Goal: Information Seeking & Learning: Learn about a topic

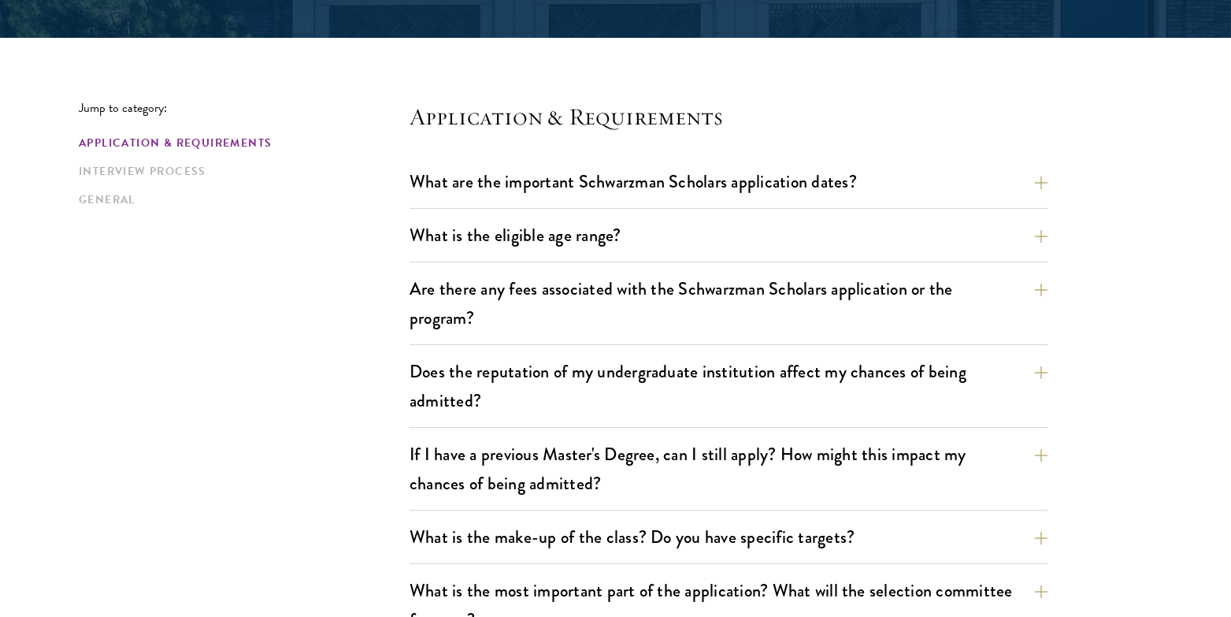
scroll to position [368, 0]
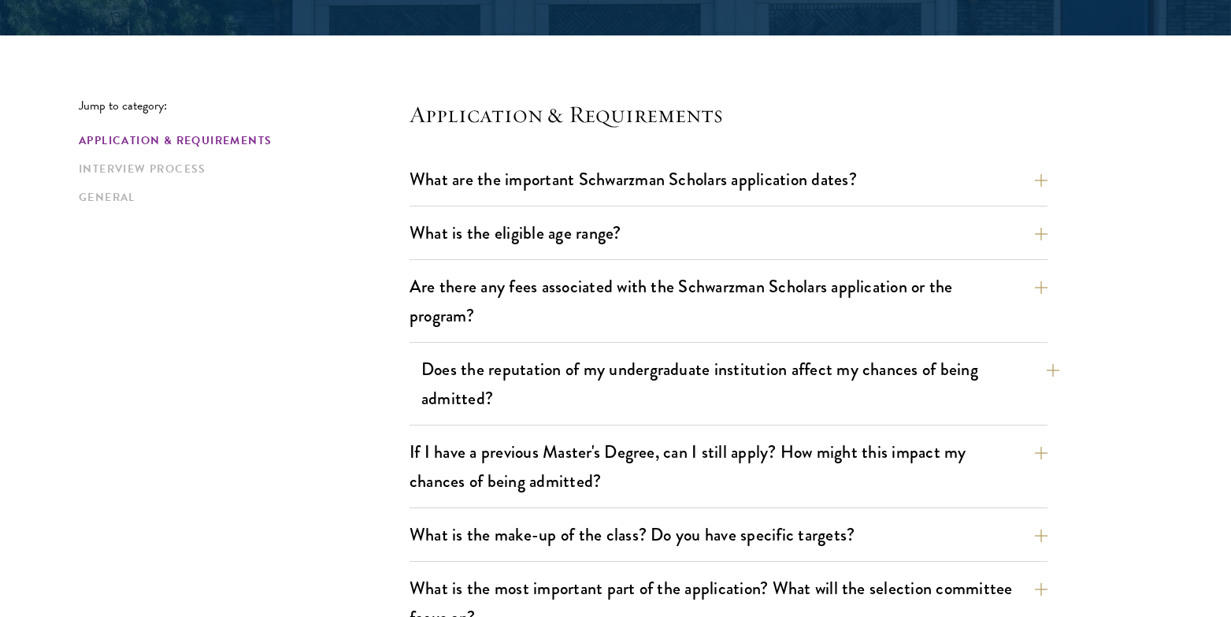
click at [629, 378] on button "Does the reputation of my undergraduate institution affect my chances of being …" at bounding box center [740, 383] width 638 height 65
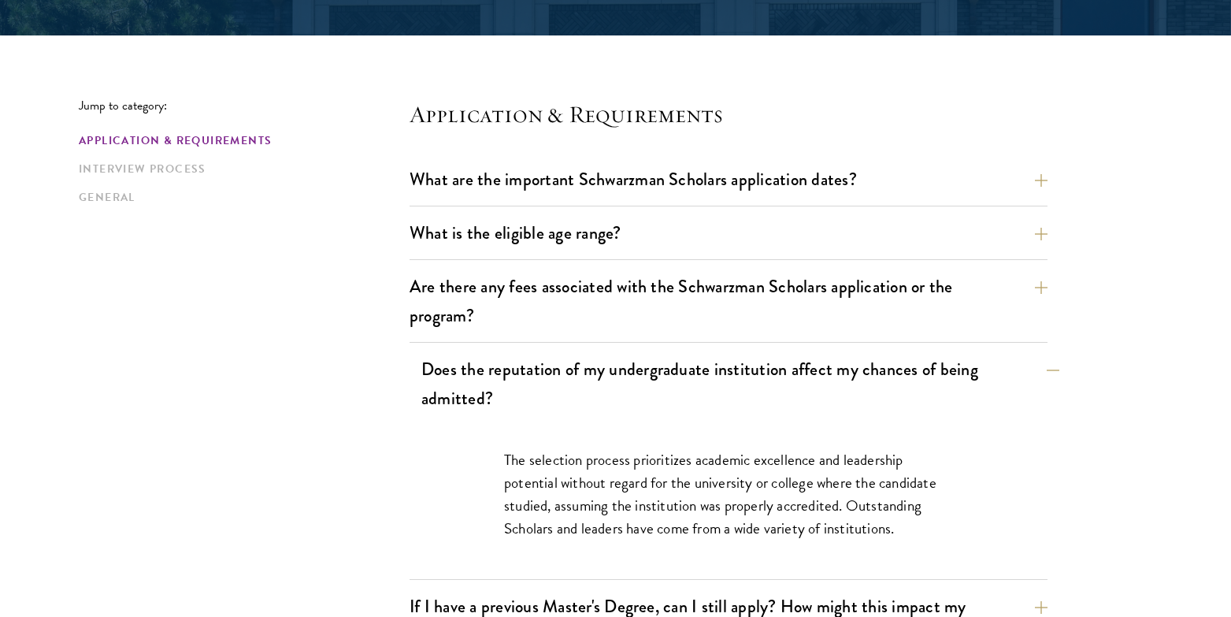
click at [639, 387] on button "Does the reputation of my undergraduate institution affect my chances of being …" at bounding box center [740, 383] width 638 height 65
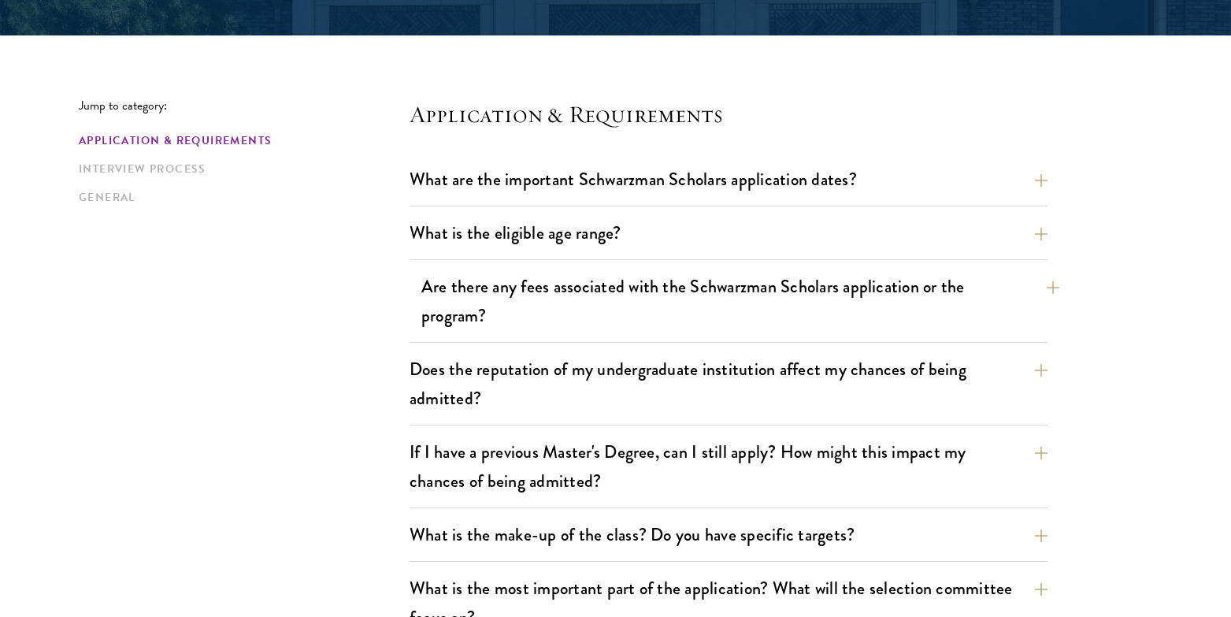
click at [632, 320] on button "Are there any fees associated with the Schwarzman Scholars application or the p…" at bounding box center [740, 300] width 638 height 65
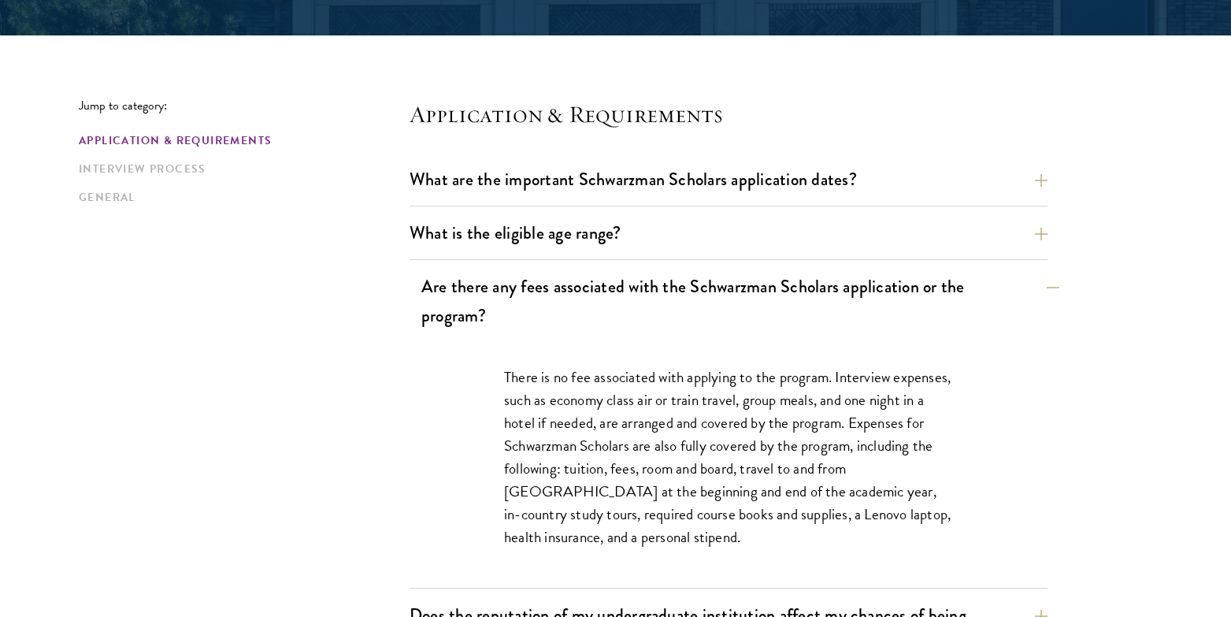
click at [632, 317] on button "Are there any fees associated with the Schwarzman Scholars application or the p…" at bounding box center [740, 300] width 638 height 65
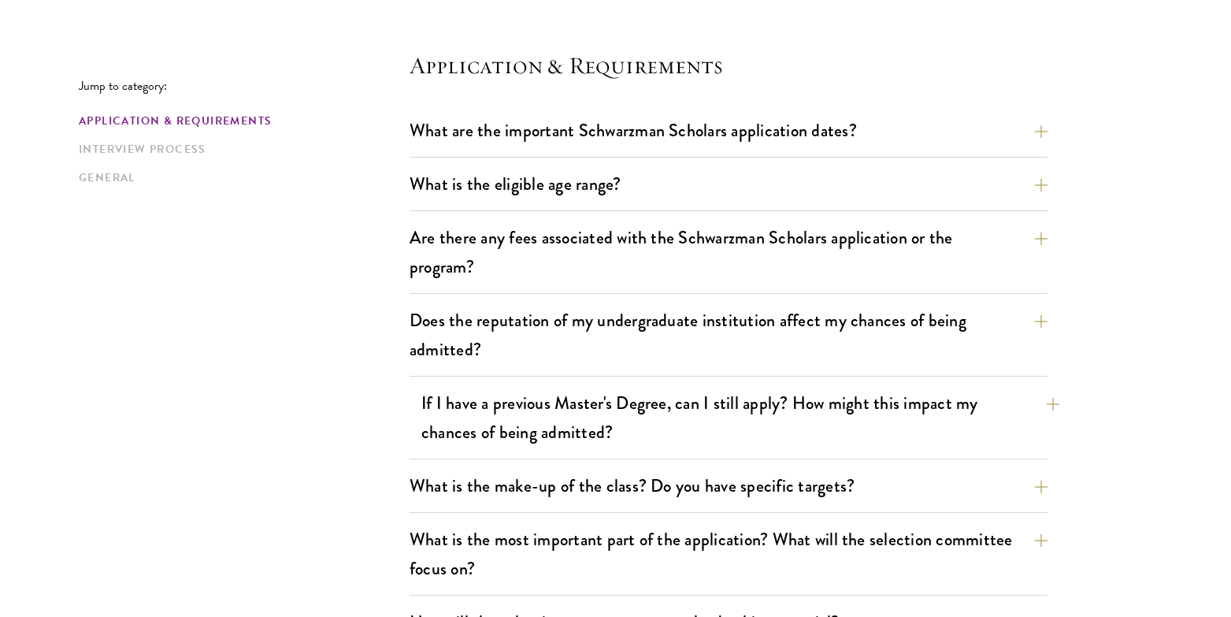
scroll to position [431, 0]
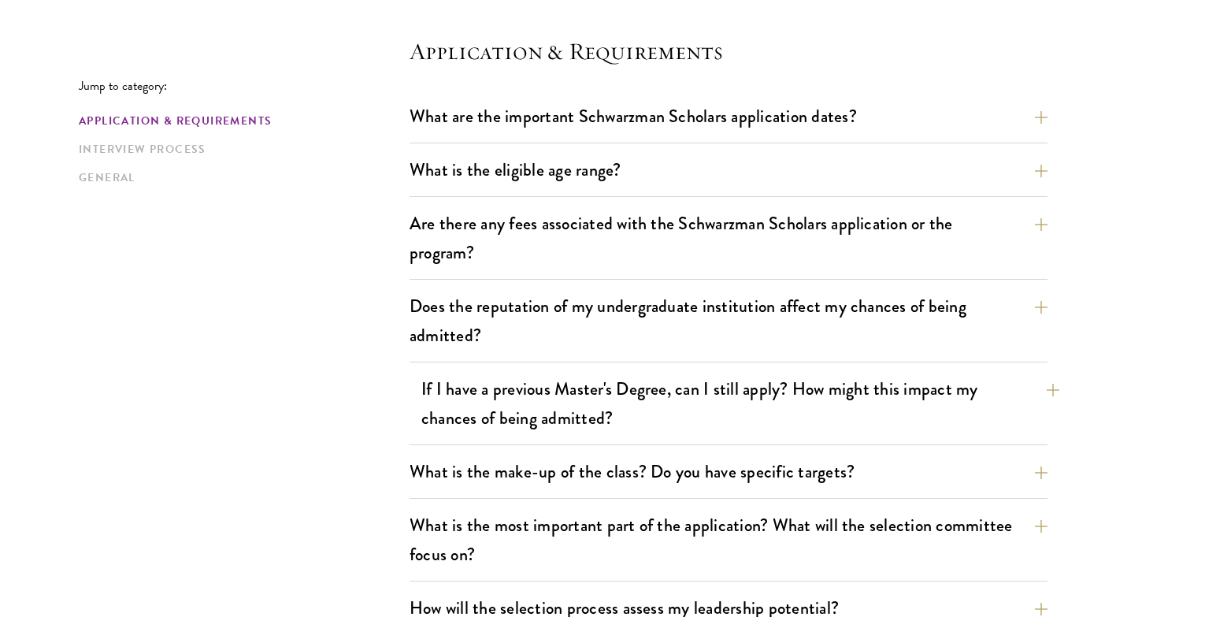
click at [622, 407] on button "If I have a previous Master's Degree, can I still apply? How might this impact …" at bounding box center [740, 403] width 638 height 65
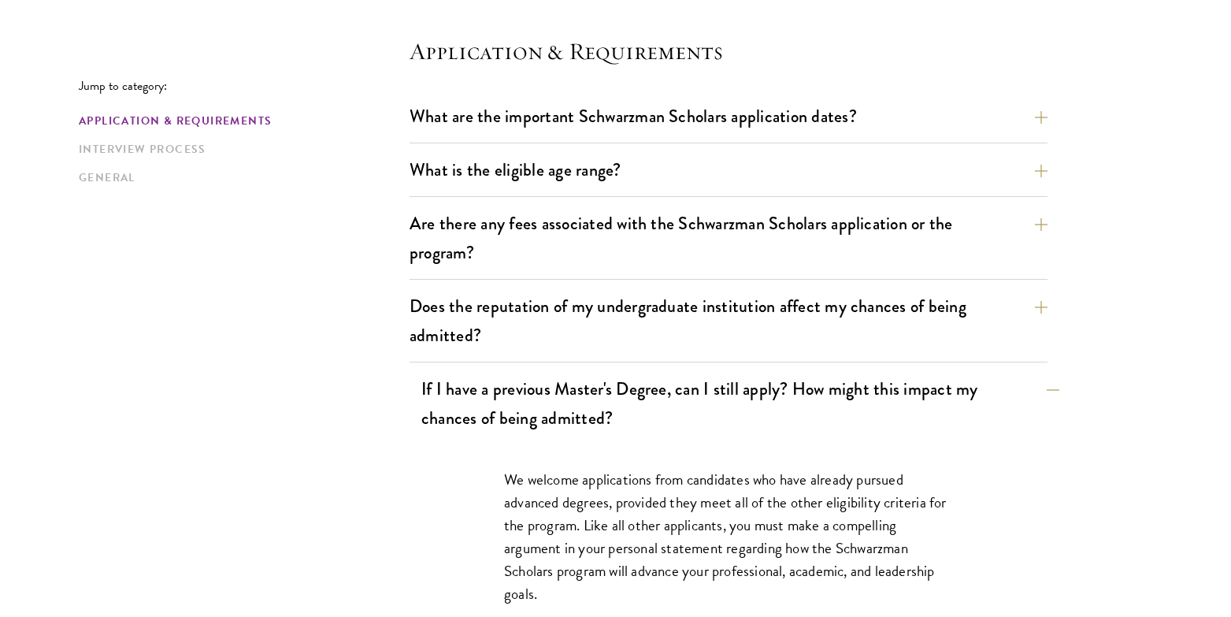
click at [622, 407] on button "If I have a previous Master's Degree, can I still apply? How might this impact …" at bounding box center [740, 403] width 638 height 65
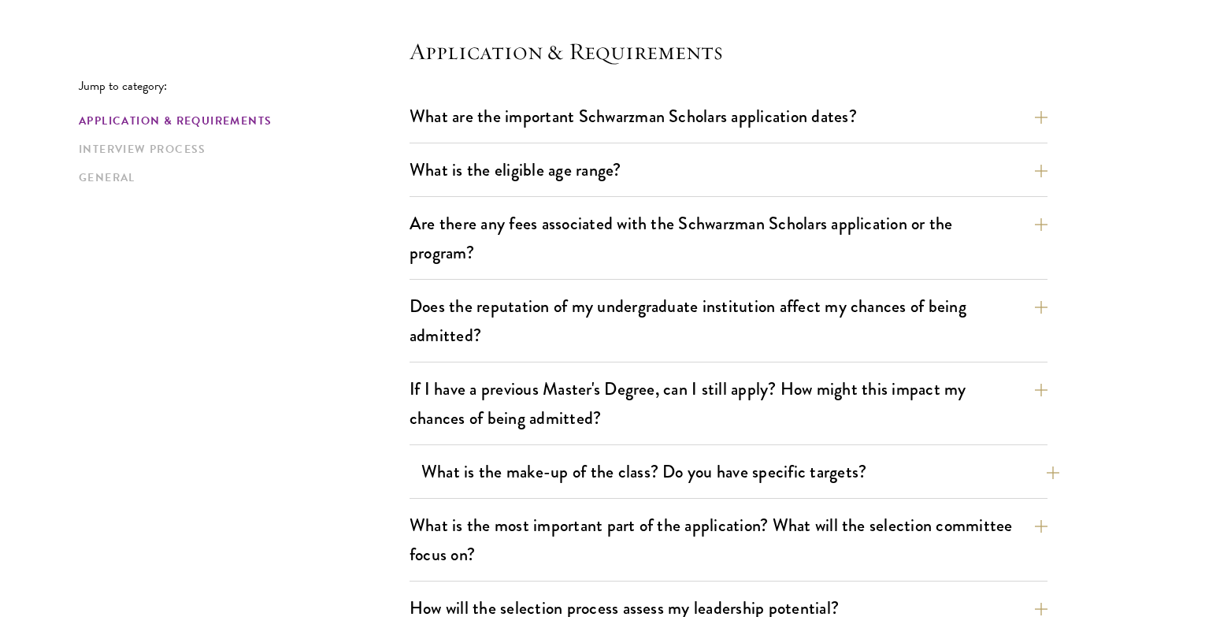
click at [617, 476] on button "What is the make-up of the class? Do you have specific targets?" at bounding box center [740, 471] width 638 height 35
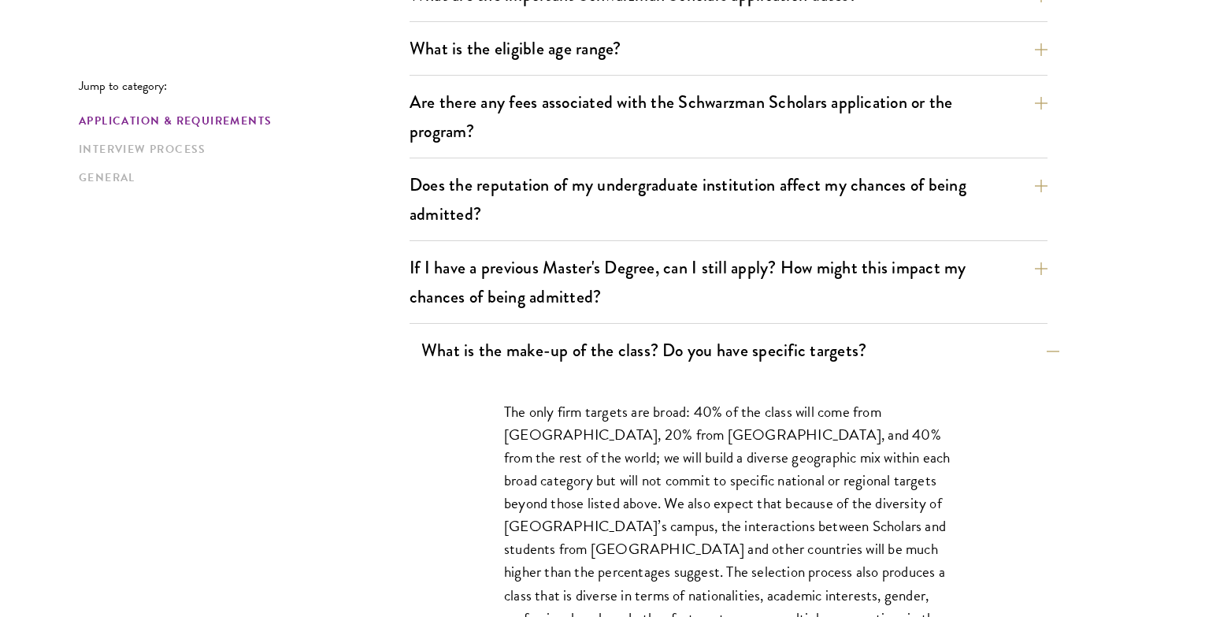
scroll to position [556, 0]
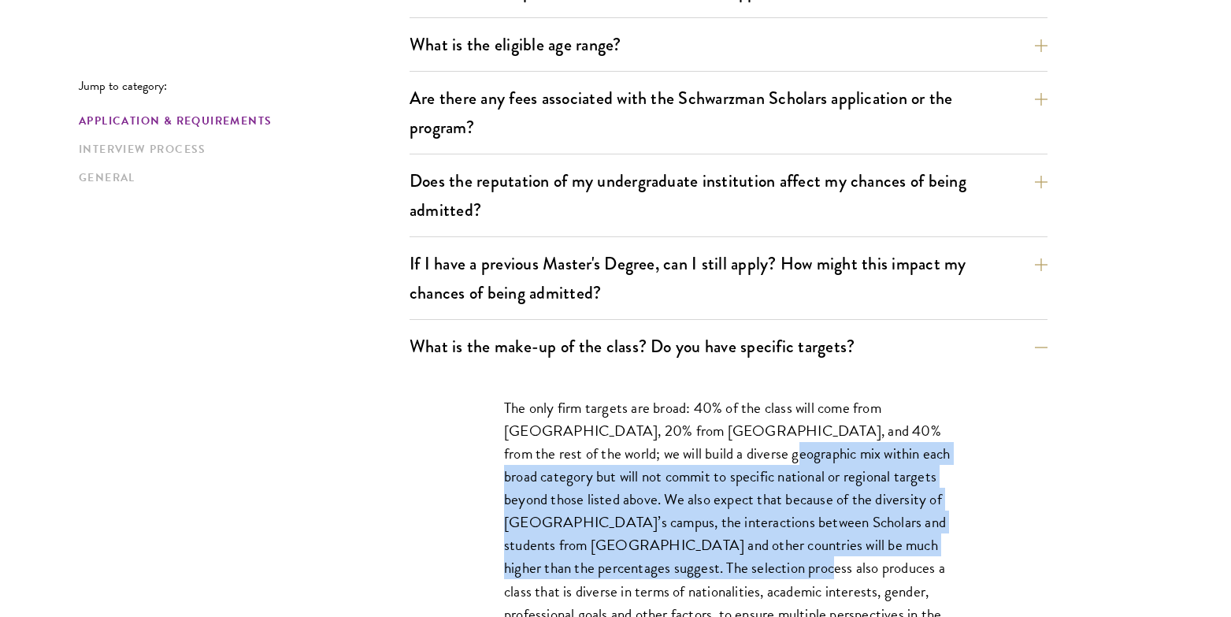
drag, startPoint x: 698, startPoint y: 450, endPoint x: 664, endPoint y: 562, distance: 116.8
click at [664, 561] on p "The only firm targets are broad: 40% of the class will come from [GEOGRAPHIC_DA…" at bounding box center [728, 522] width 449 height 252
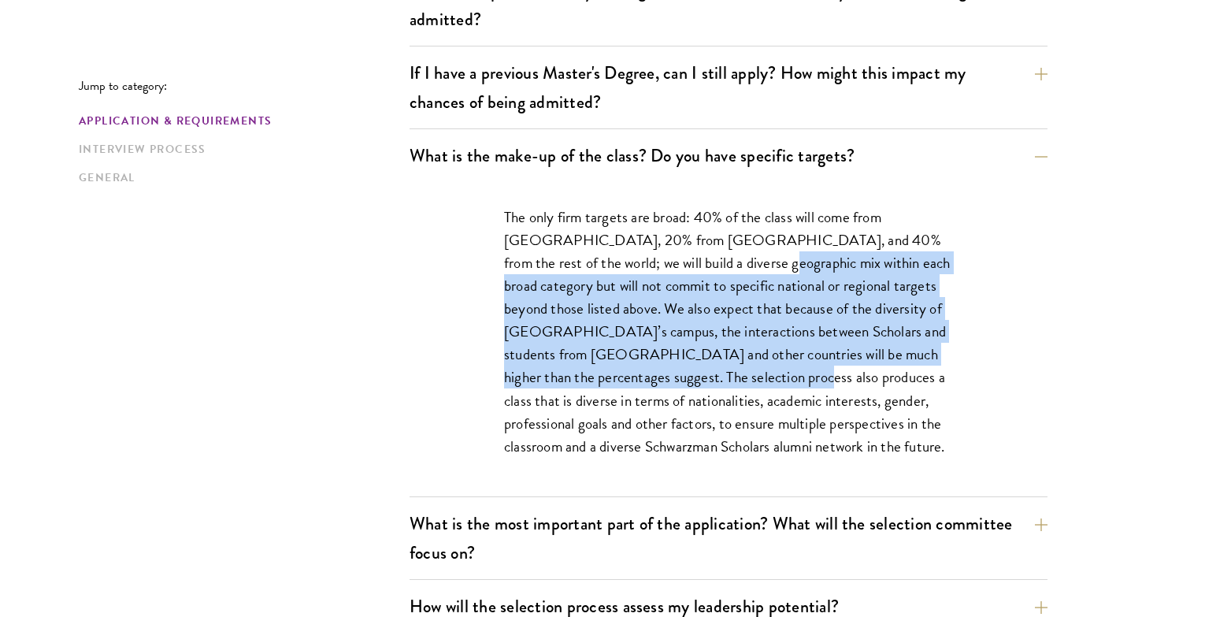
scroll to position [753, 0]
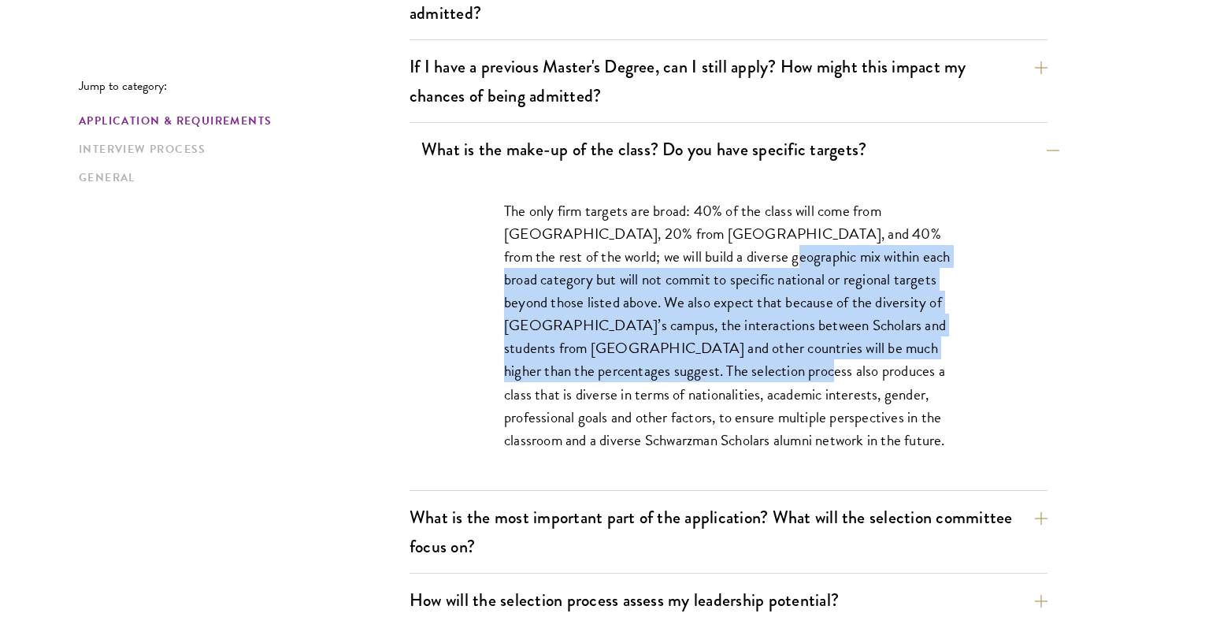
click at [715, 159] on button "What is the make-up of the class? Do you have specific targets?" at bounding box center [740, 148] width 638 height 35
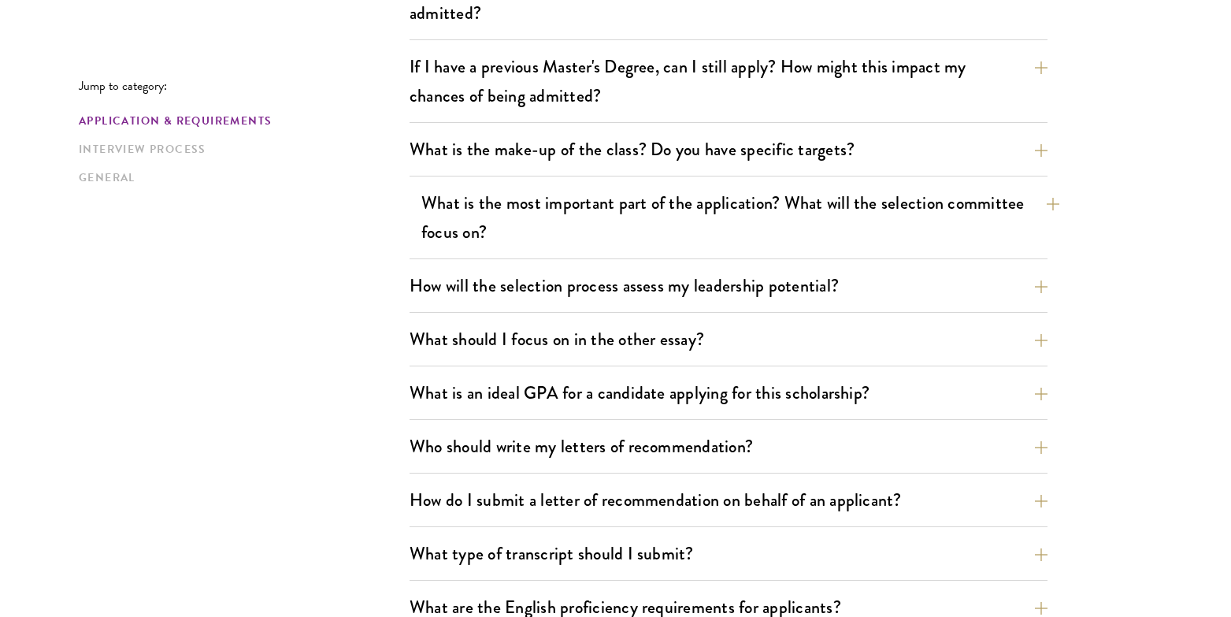
click at [729, 225] on button "What is the most important part of the application? What will the selection com…" at bounding box center [740, 217] width 638 height 65
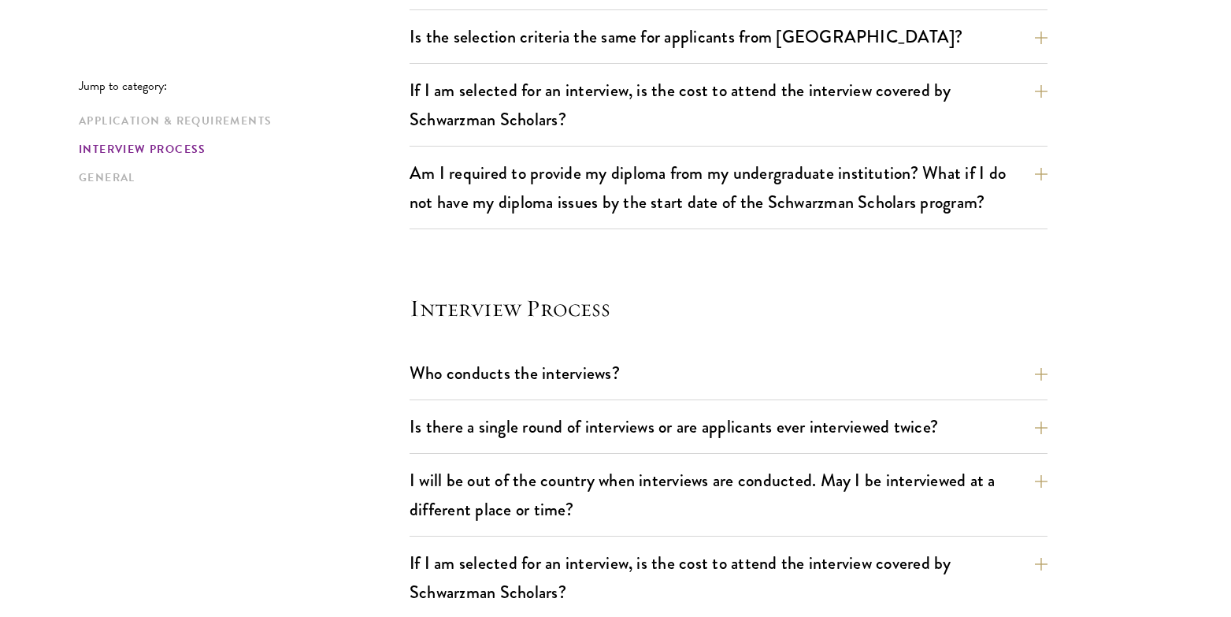
scroll to position [1770, 0]
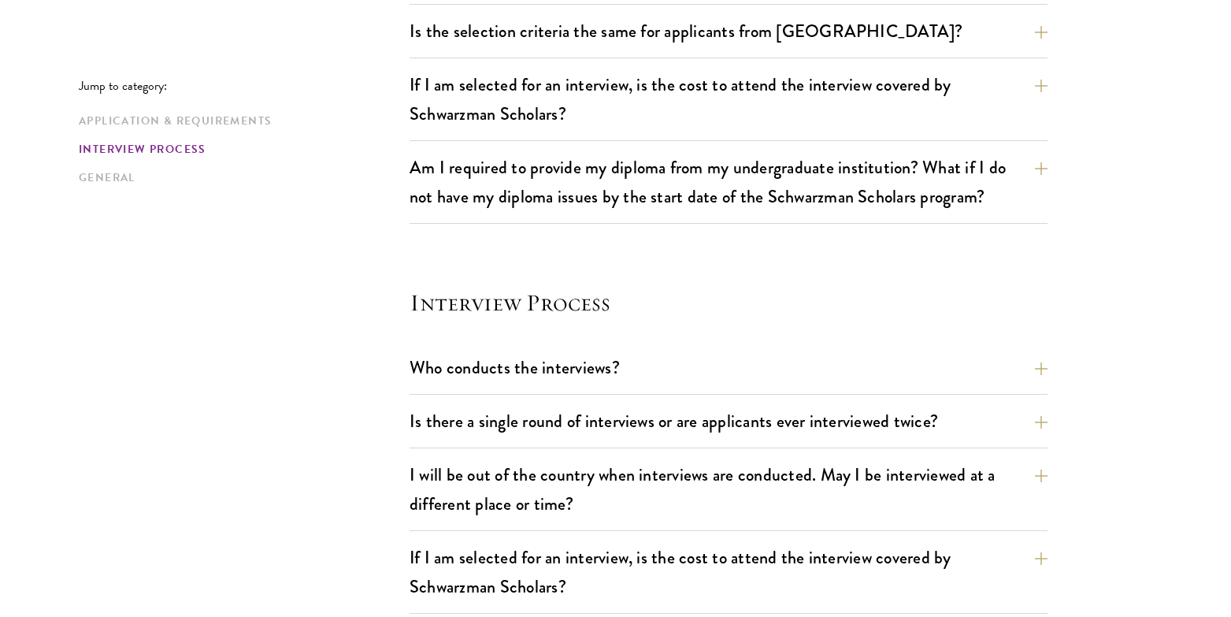
click at [768, 137] on div "If I am selected for an interview, is the cost to attend the interview covered …" at bounding box center [728, 104] width 638 height 74
click at [781, 111] on button "If I am selected for an interview, is the cost to attend the interview covered …" at bounding box center [740, 99] width 638 height 65
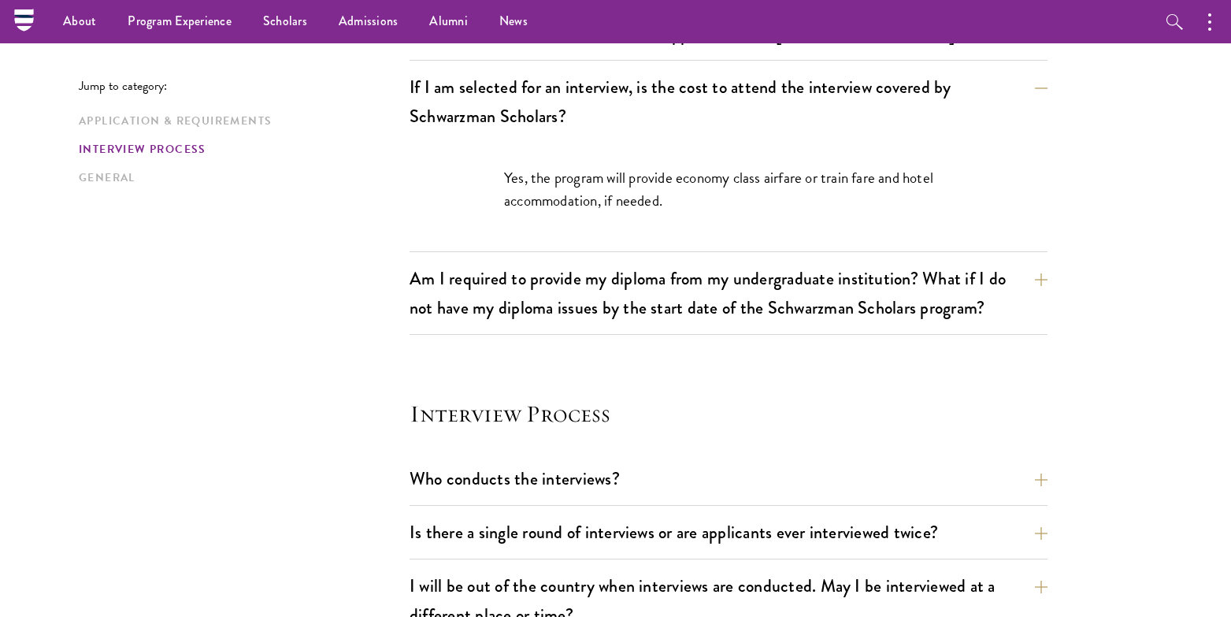
scroll to position [1539, 0]
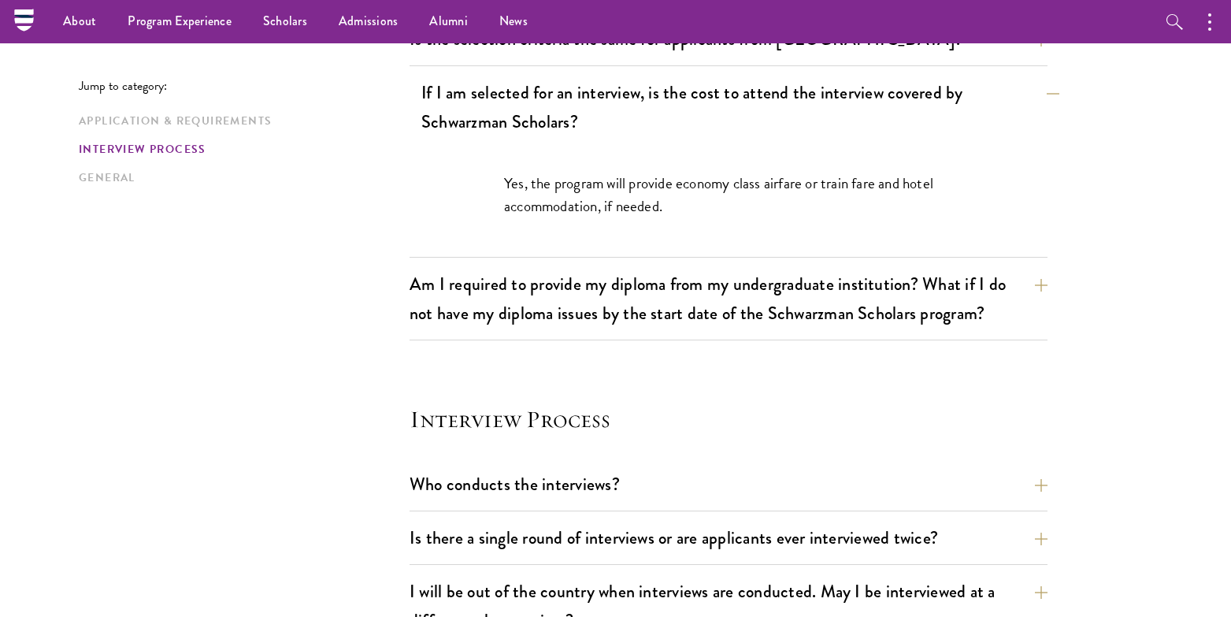
click at [774, 105] on button "If I am selected for an interview, is the cost to attend the interview covered …" at bounding box center [740, 107] width 638 height 65
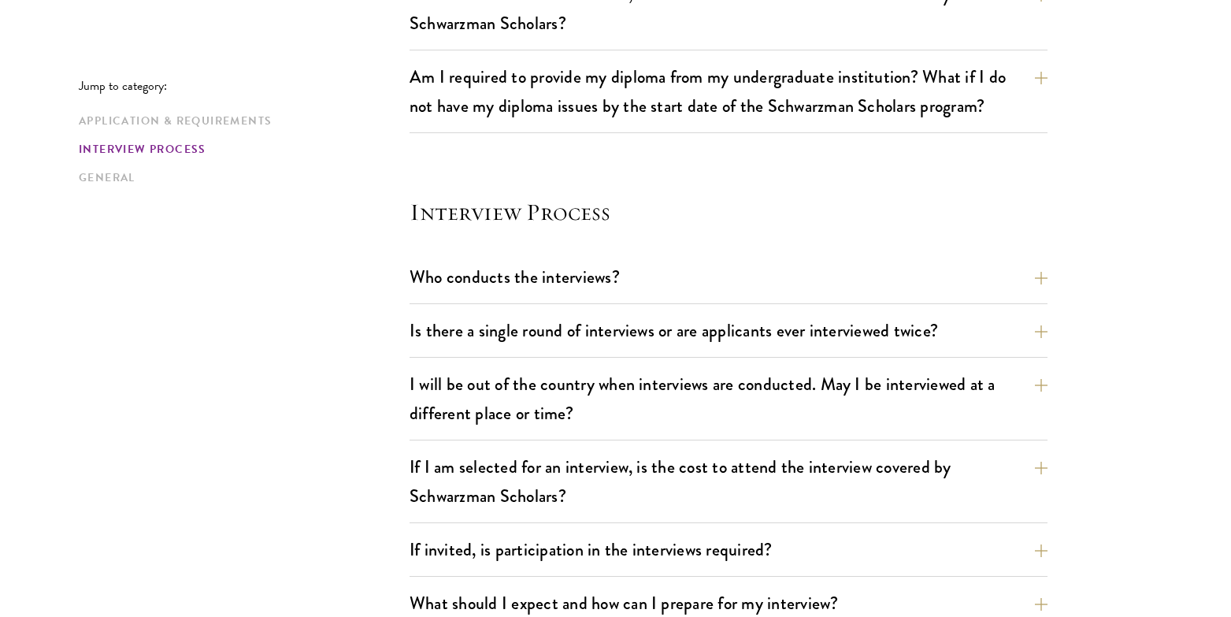
scroll to position [1657, 0]
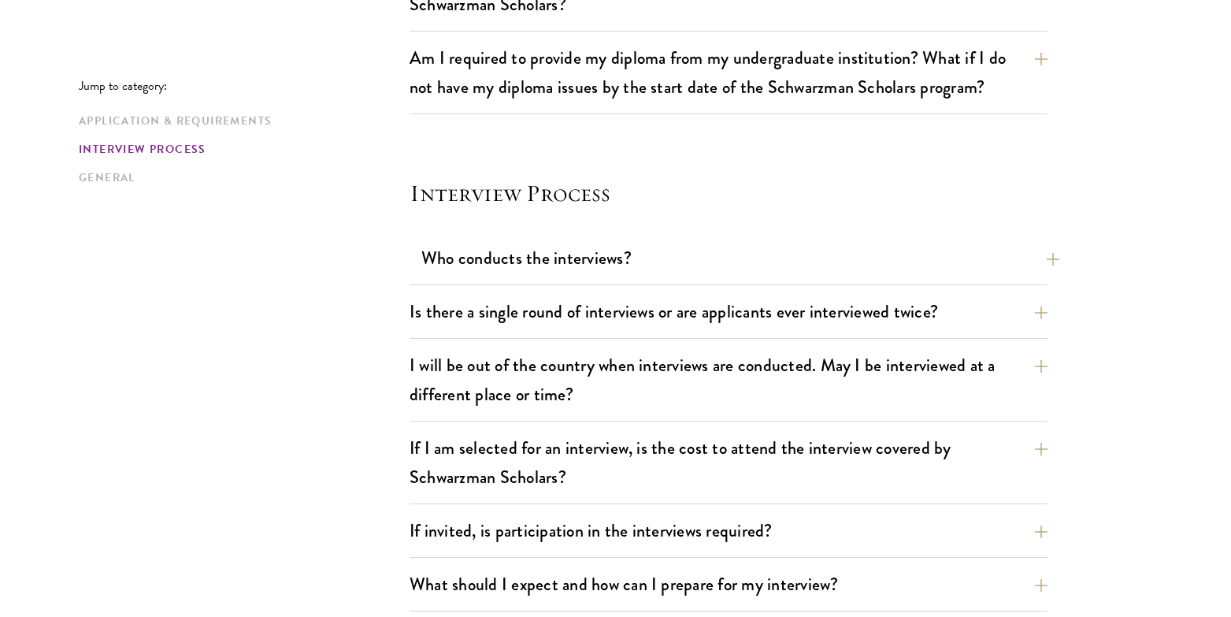
click at [787, 270] on button "Who conducts the interviews?" at bounding box center [740, 257] width 638 height 35
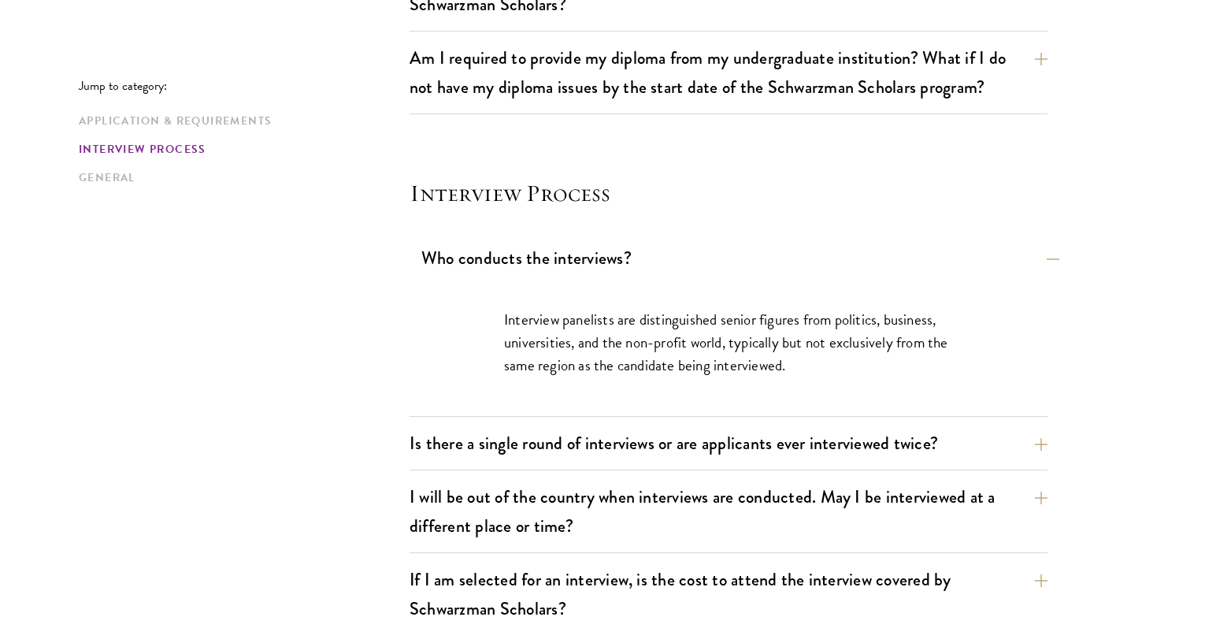
click at [787, 268] on button "Who conducts the interviews?" at bounding box center [740, 257] width 638 height 35
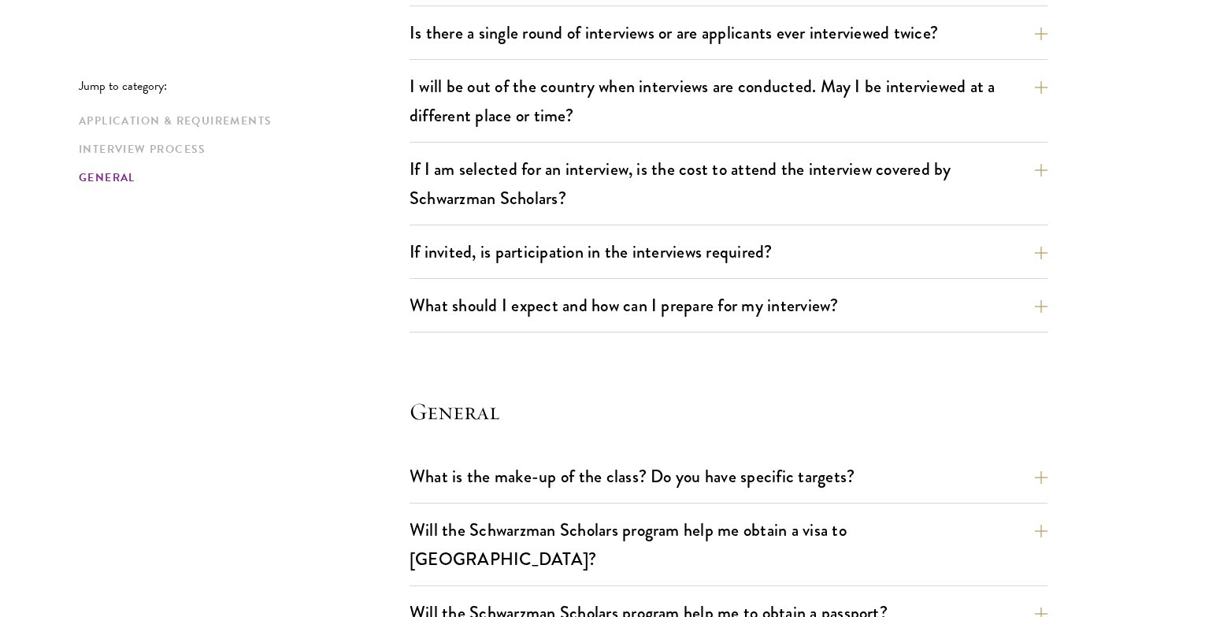
scroll to position [1946, 0]
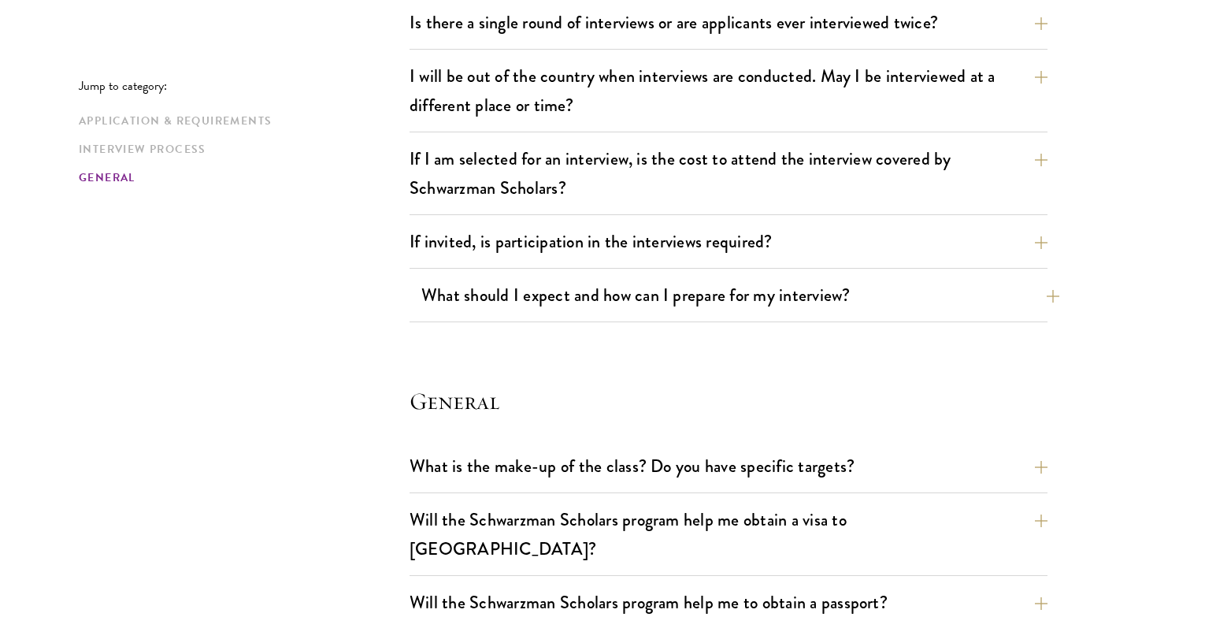
click at [824, 298] on button "What should I expect and how can I prepare for my interview?" at bounding box center [740, 294] width 638 height 35
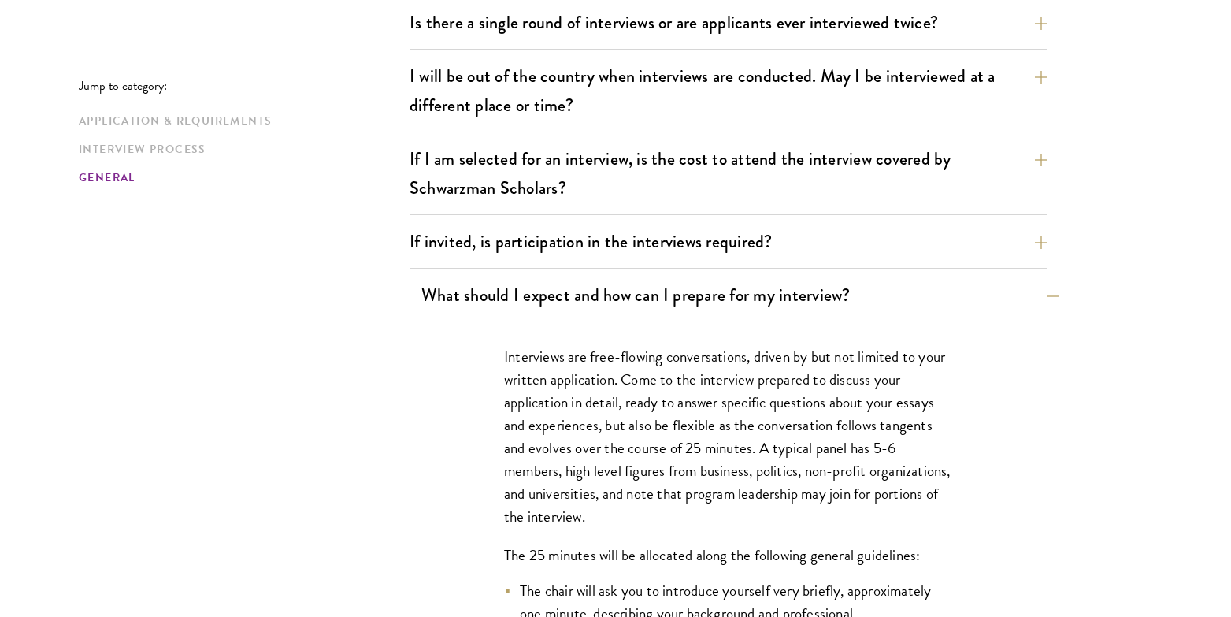
click at [824, 298] on button "What should I expect and how can I prepare for my interview?" at bounding box center [740, 294] width 638 height 35
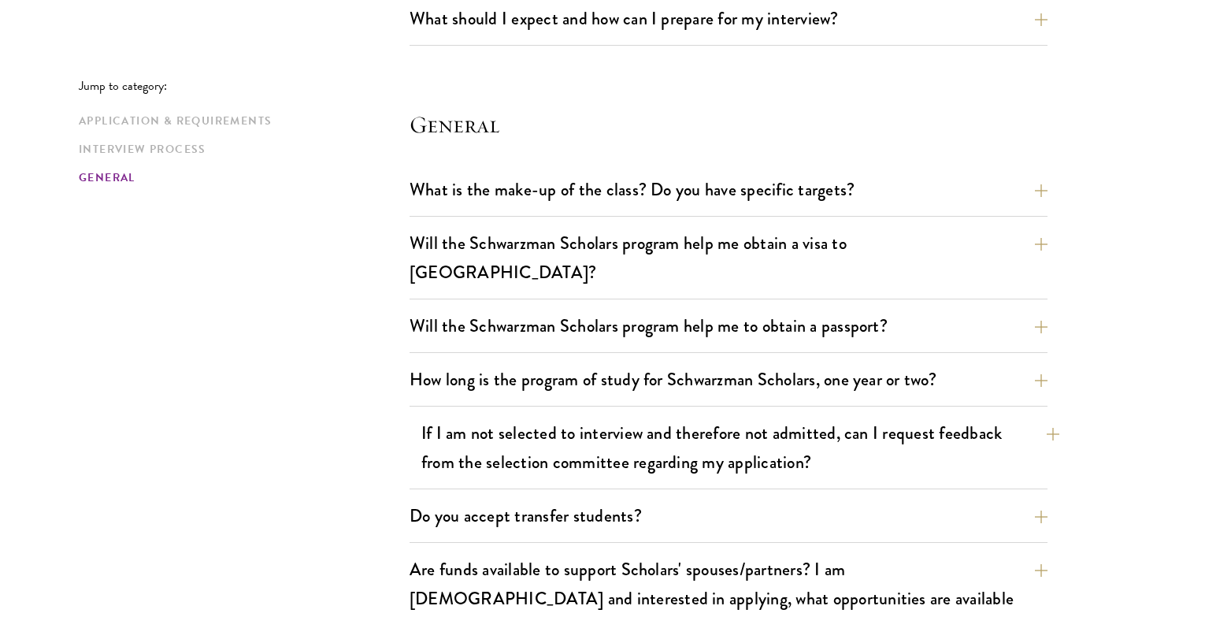
scroll to position [2232, 0]
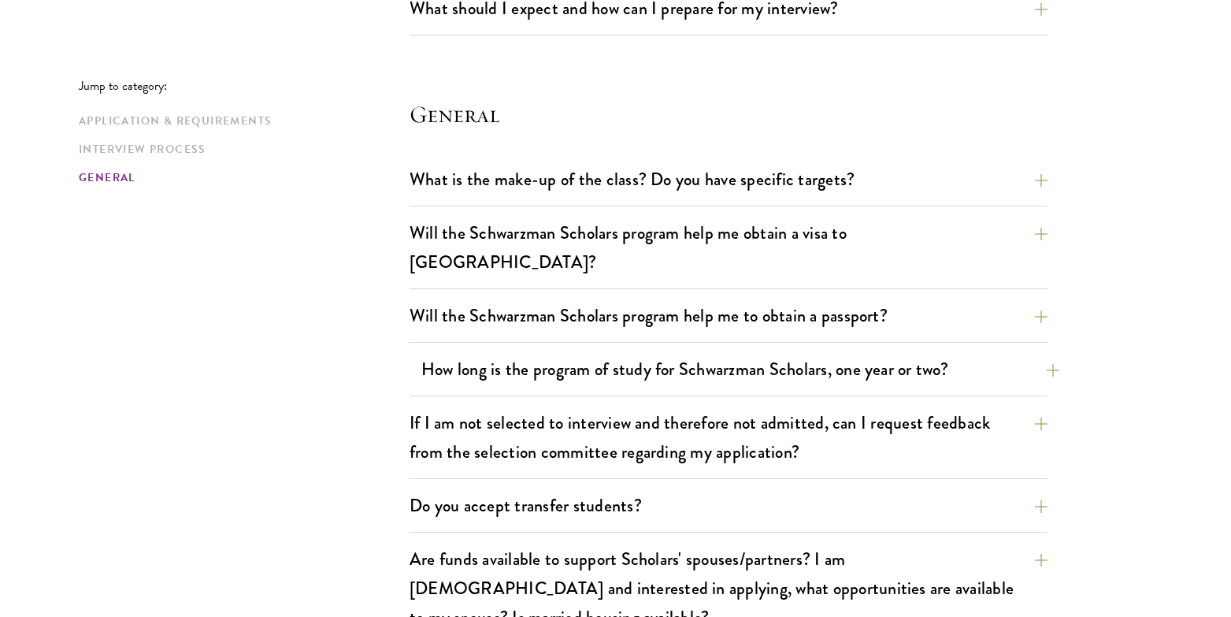
click at [835, 351] on button "How long is the program of study for Schwarzman Scholars, one year or two?" at bounding box center [740, 368] width 638 height 35
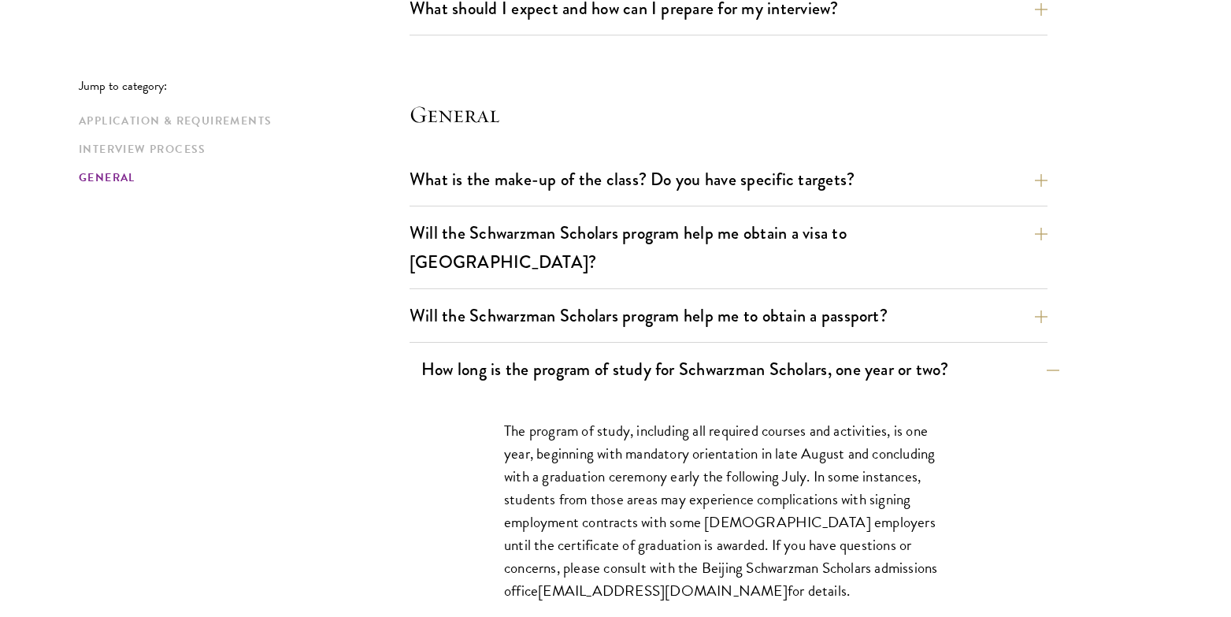
click at [834, 351] on button "How long is the program of study for Schwarzman Scholars, one year or two?" at bounding box center [740, 368] width 638 height 35
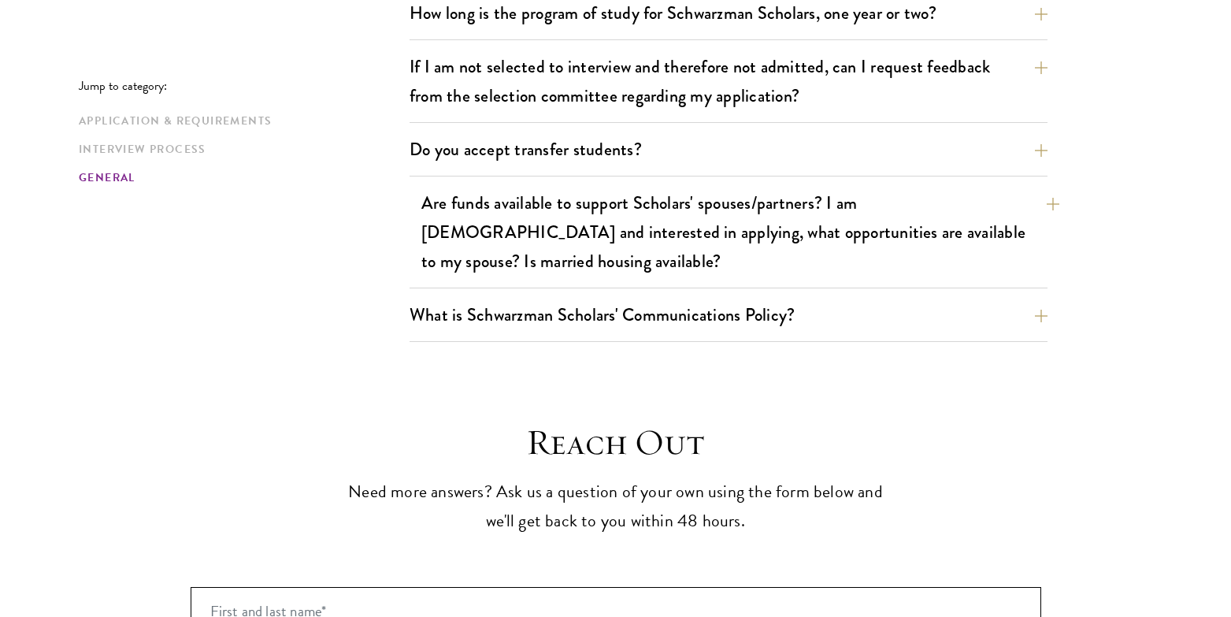
scroll to position [2590, 0]
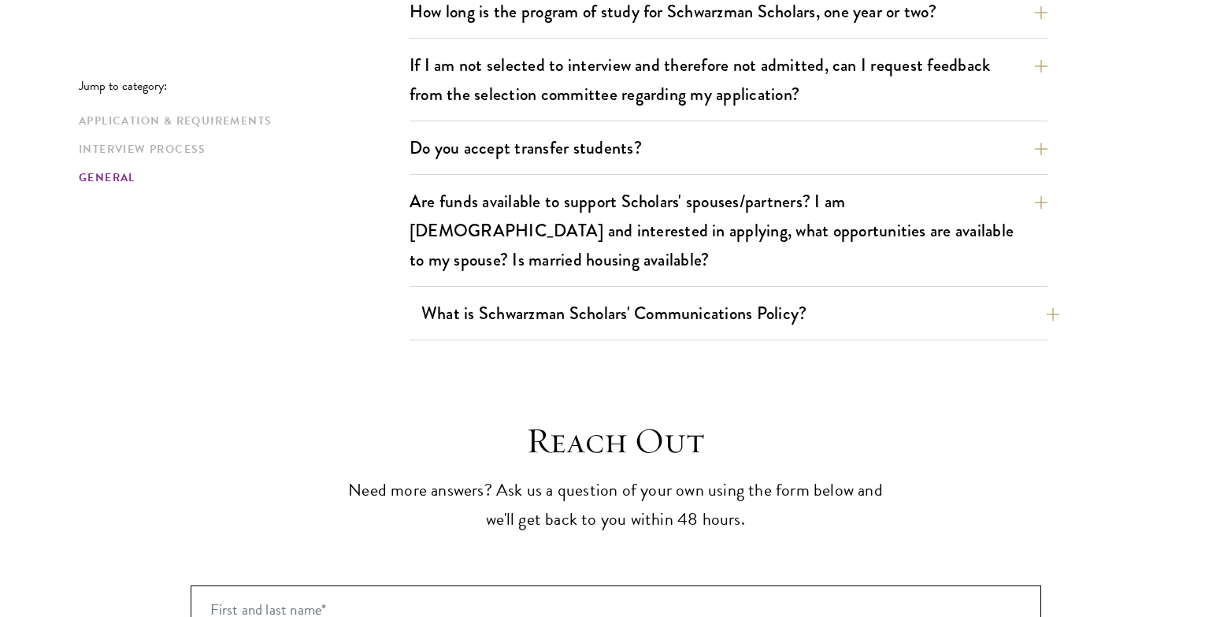
click at [855, 295] on button "What is Schwarzman Scholars' Communications Policy?" at bounding box center [740, 312] width 638 height 35
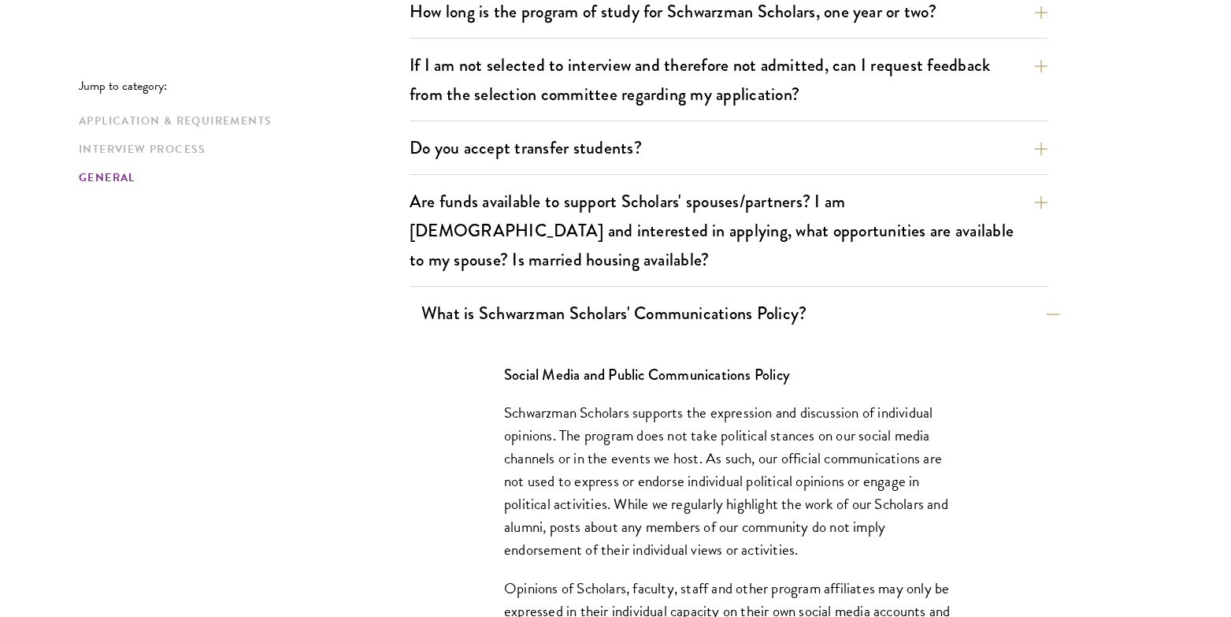
click at [855, 295] on button "What is Schwarzman Scholars' Communications Policy?" at bounding box center [740, 312] width 638 height 35
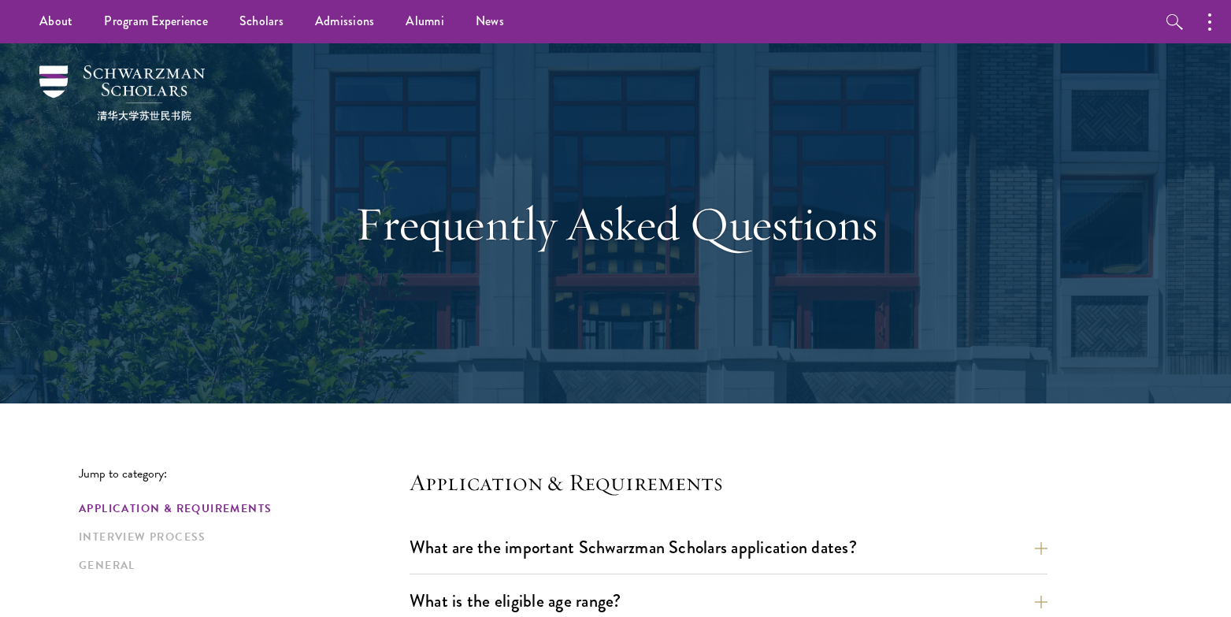
scroll to position [0, 0]
